Goal: Entertainment & Leisure: Consume media (video, audio)

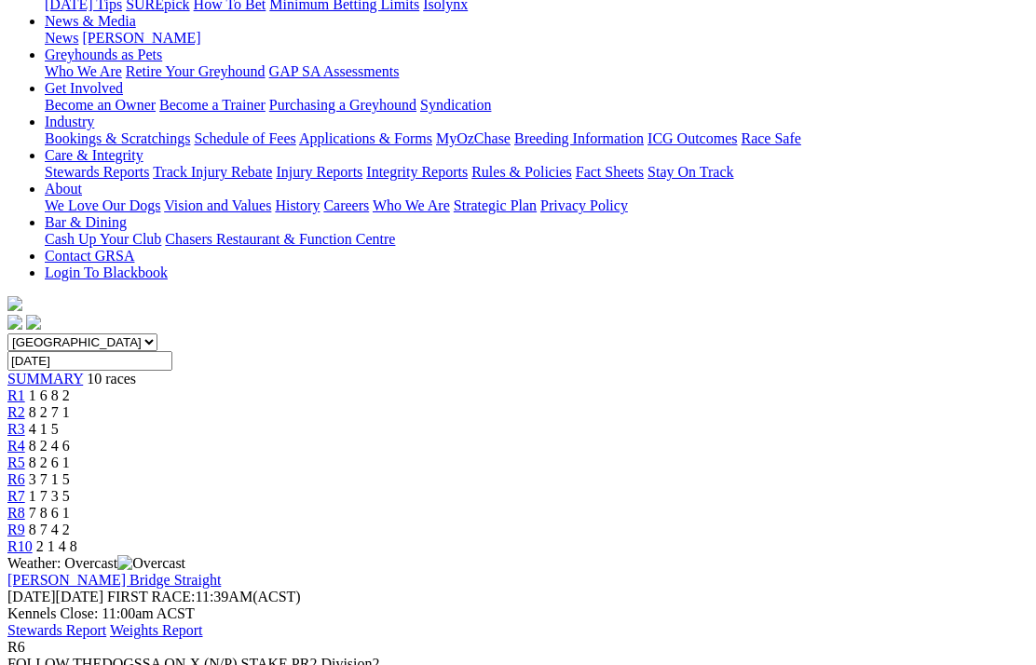
scroll to position [272, 0]
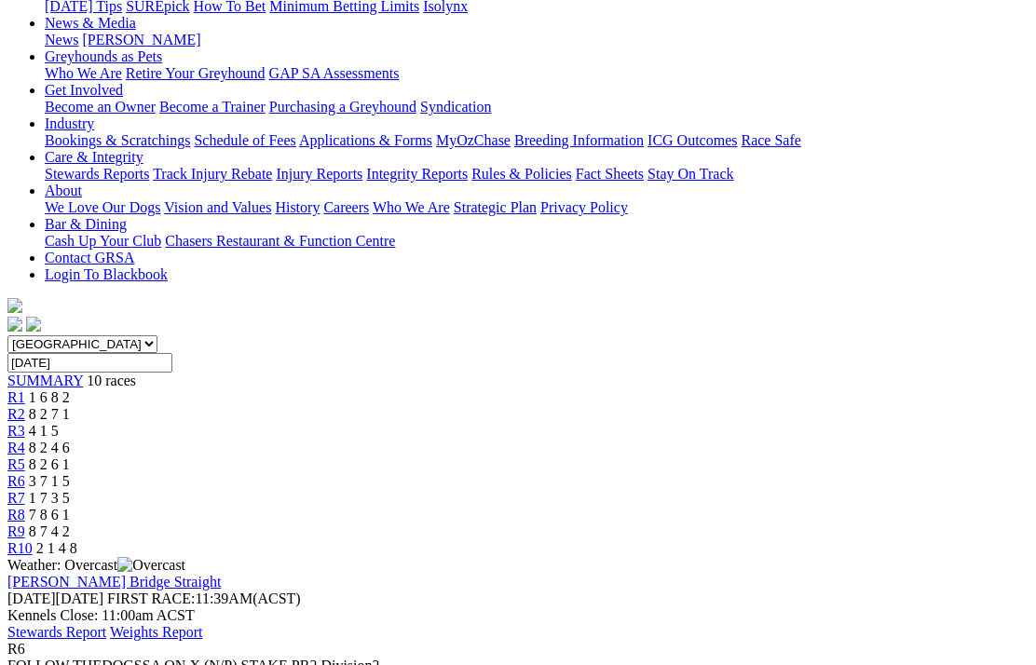
click at [25, 490] on link "R7" at bounding box center [16, 498] width 18 height 16
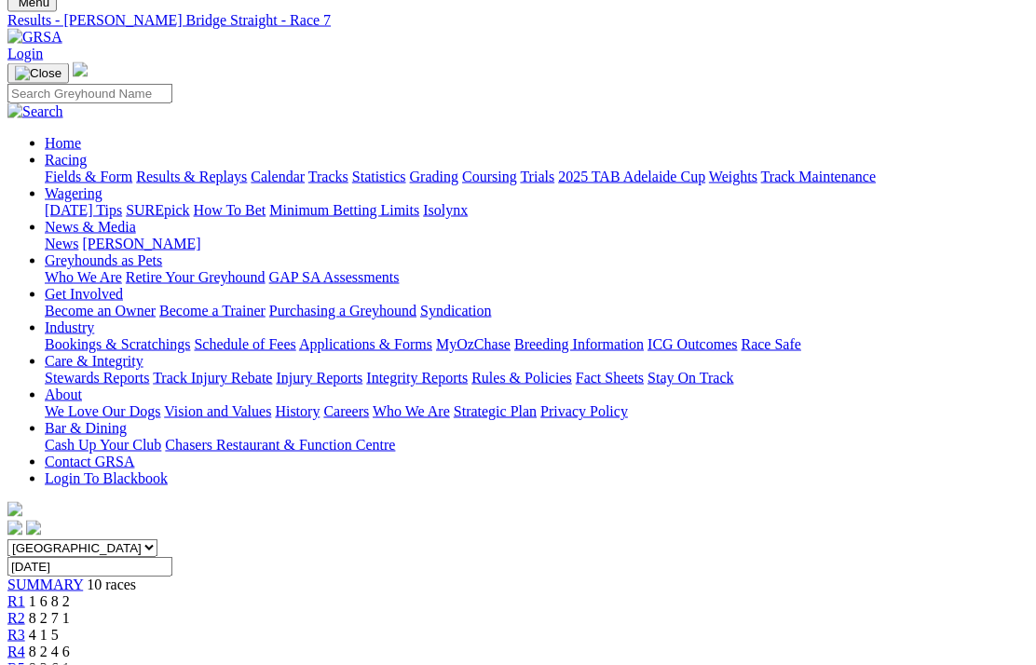
scroll to position [103, 0]
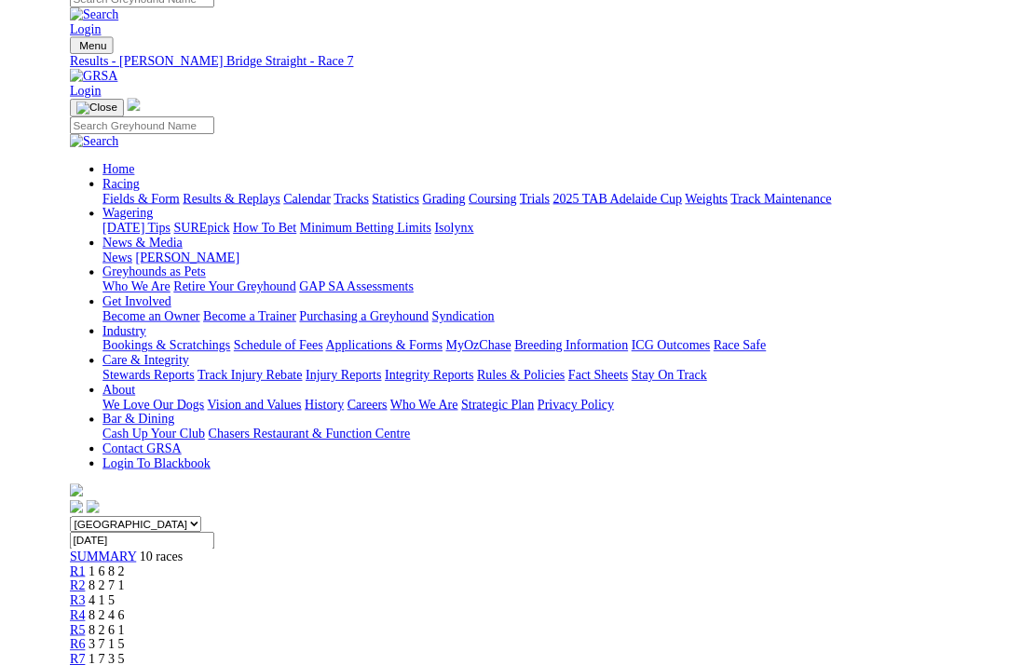
scroll to position [104, 0]
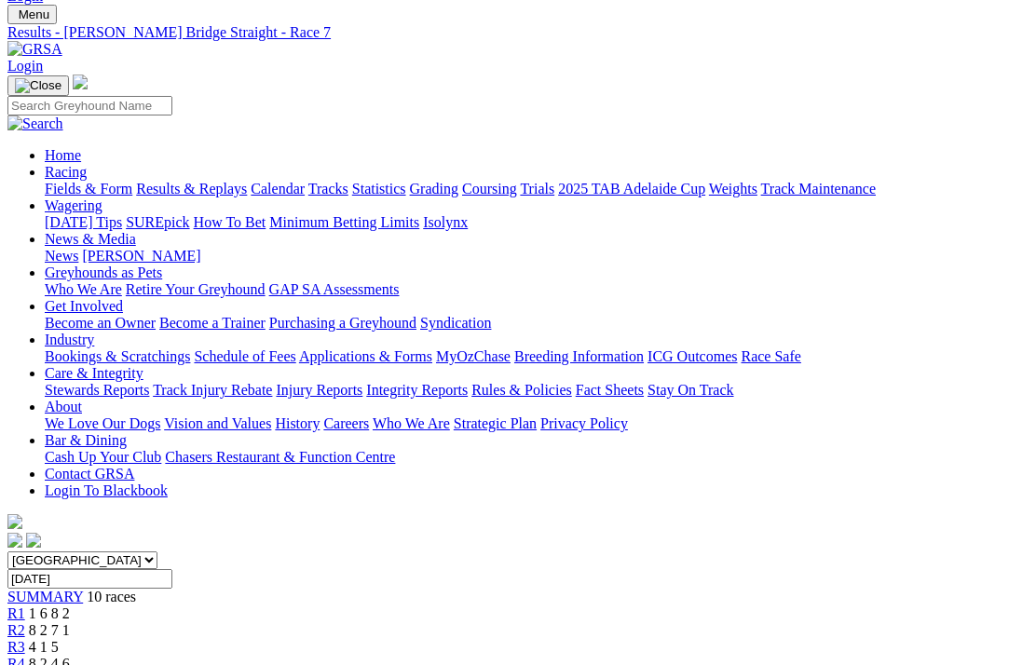
scroll to position [0, 0]
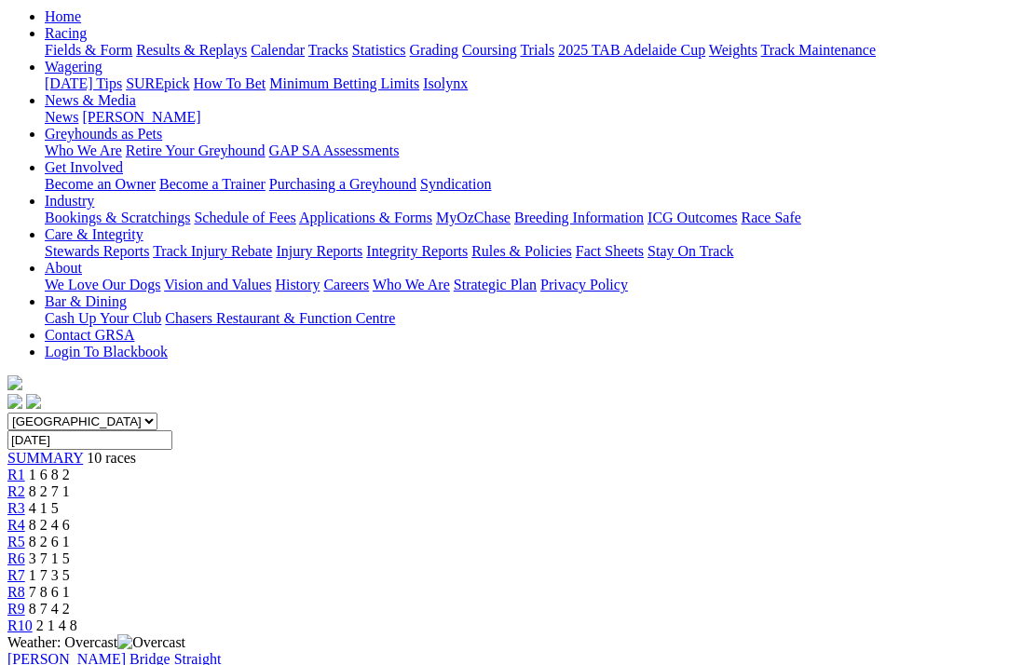
scroll to position [194, 0]
click at [25, 602] on span "R9" at bounding box center [16, 610] width 18 height 16
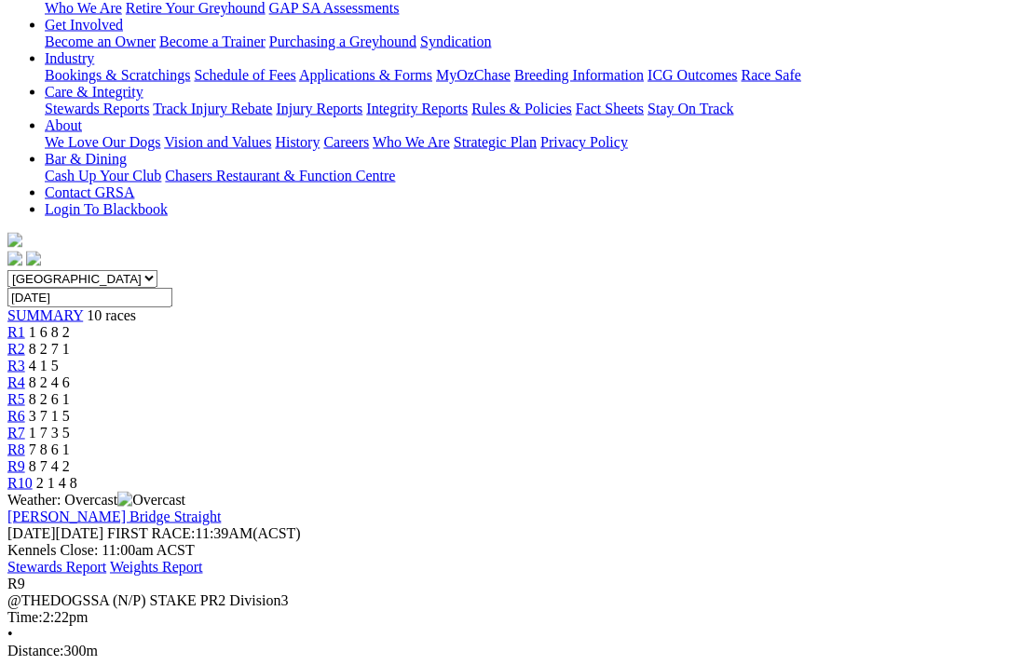
scroll to position [339, 0]
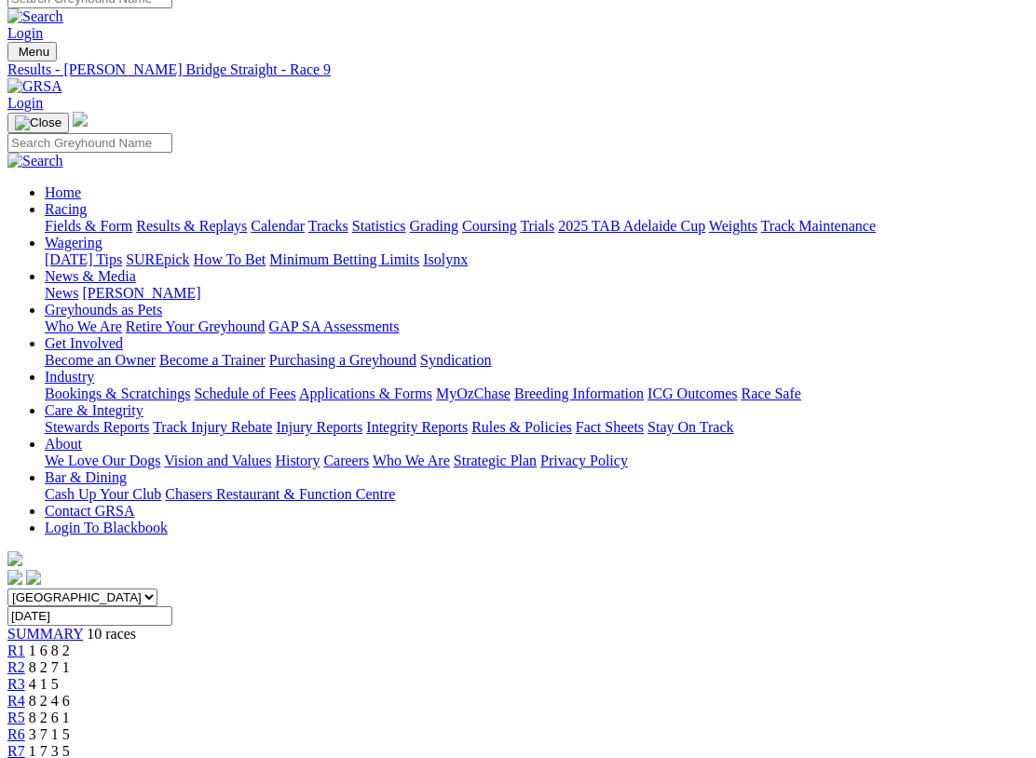
scroll to position [340, 0]
